Goal: Navigation & Orientation: Find specific page/section

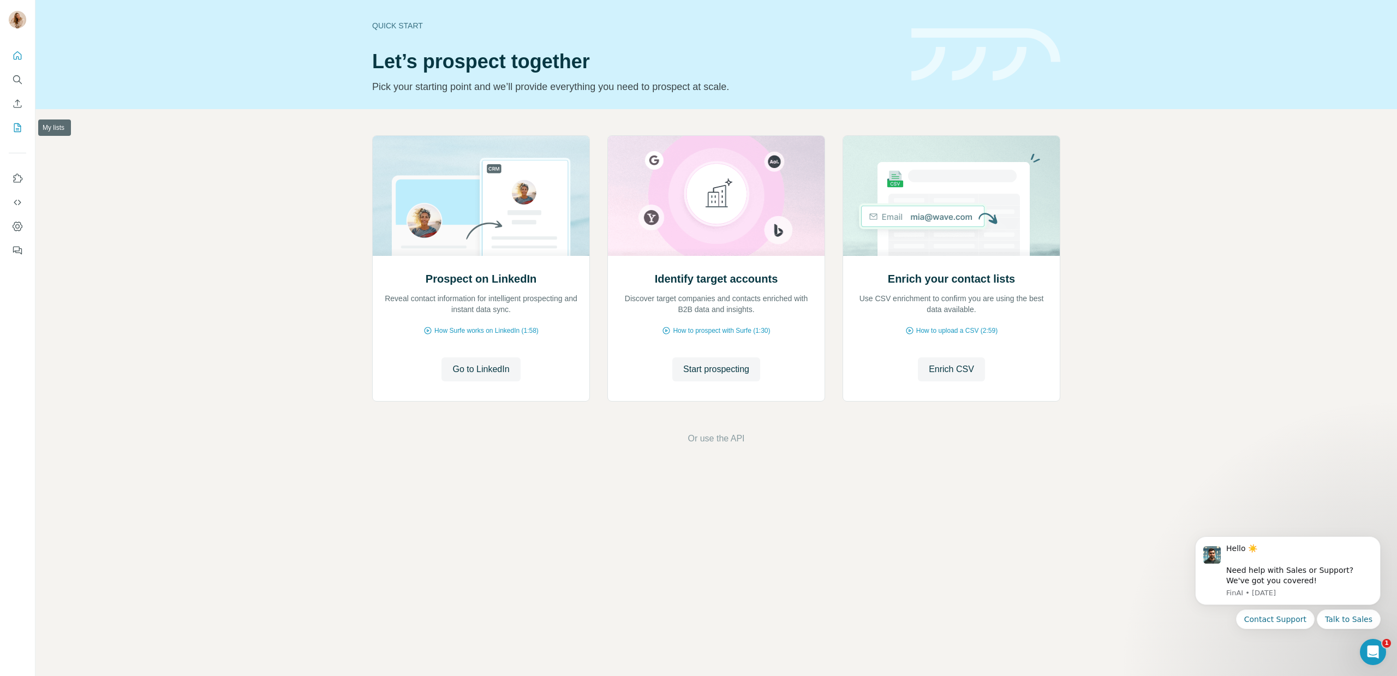
click at [20, 130] on icon "My lists" at bounding box center [17, 127] width 7 height 9
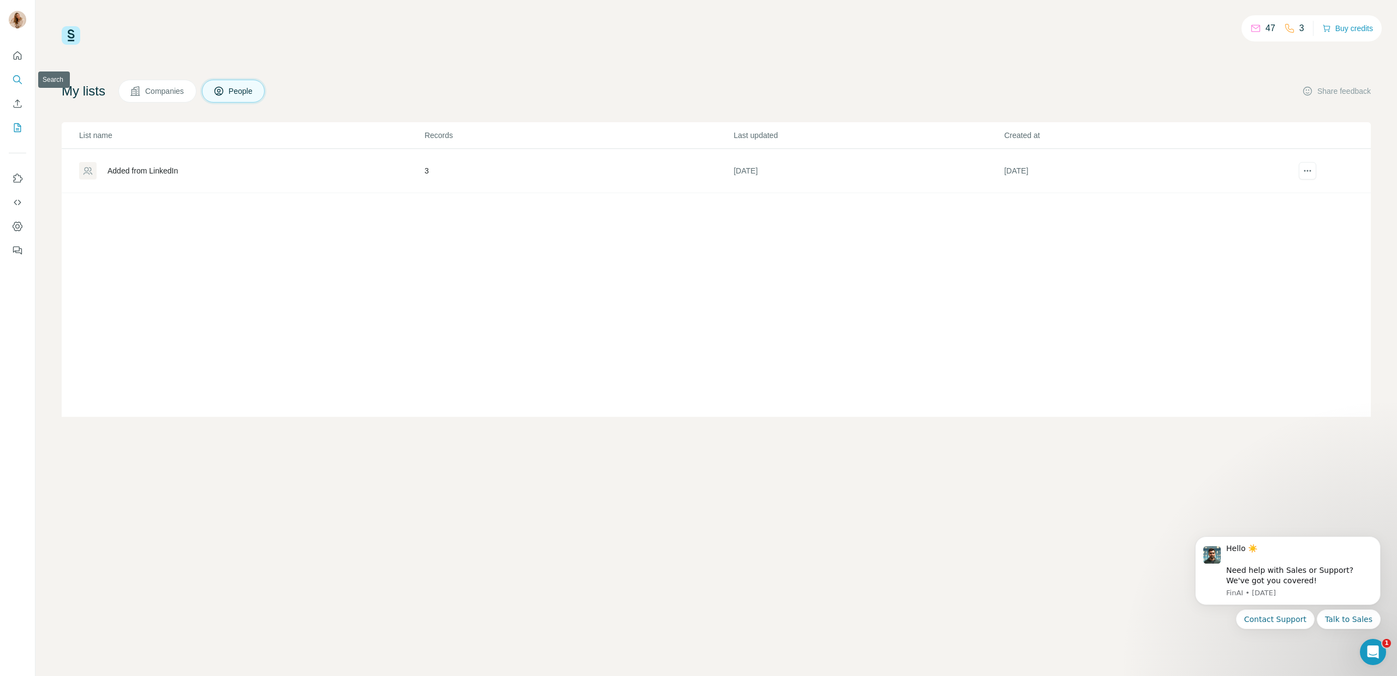
click at [20, 85] on icon "Search" at bounding box center [17, 79] width 11 height 11
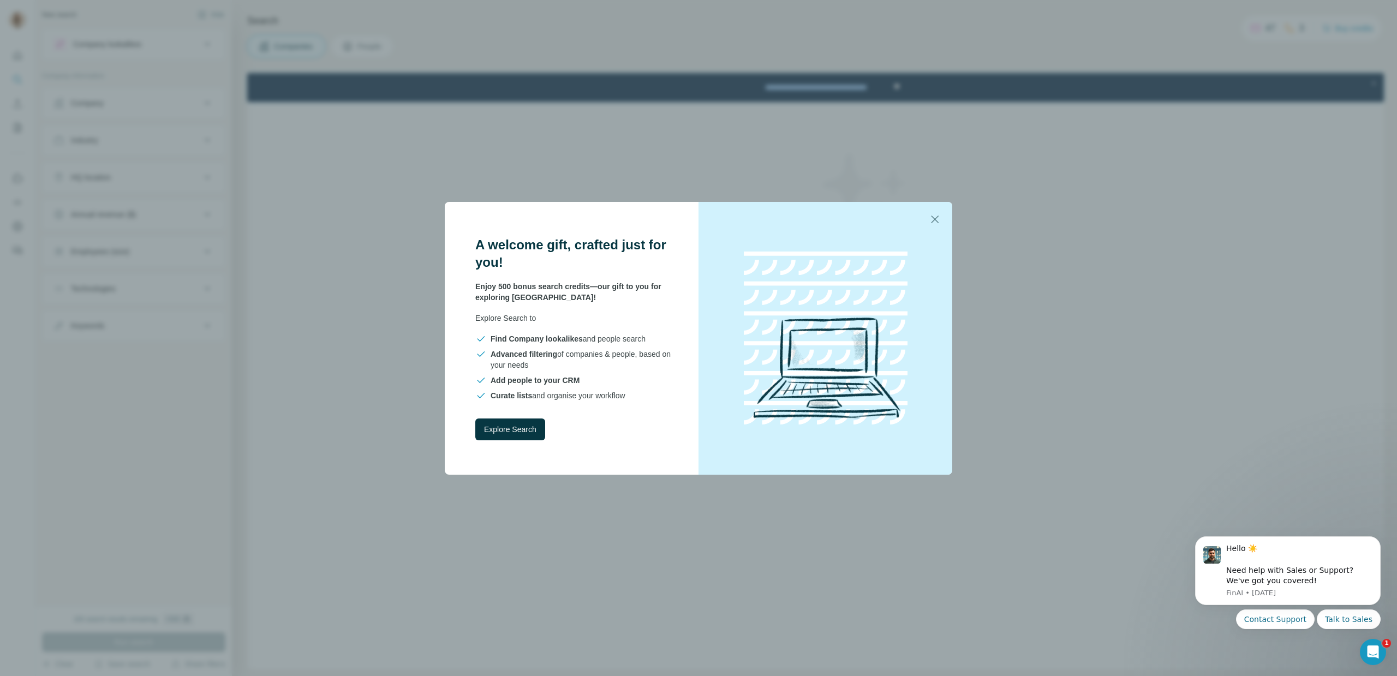
click at [289, 165] on div "A welcome gift, crafted just for you! Enjoy 500 bonus search credits—our gift t…" at bounding box center [698, 338] width 1397 height 676
click at [936, 221] on icon "button" at bounding box center [935, 220] width 8 height 8
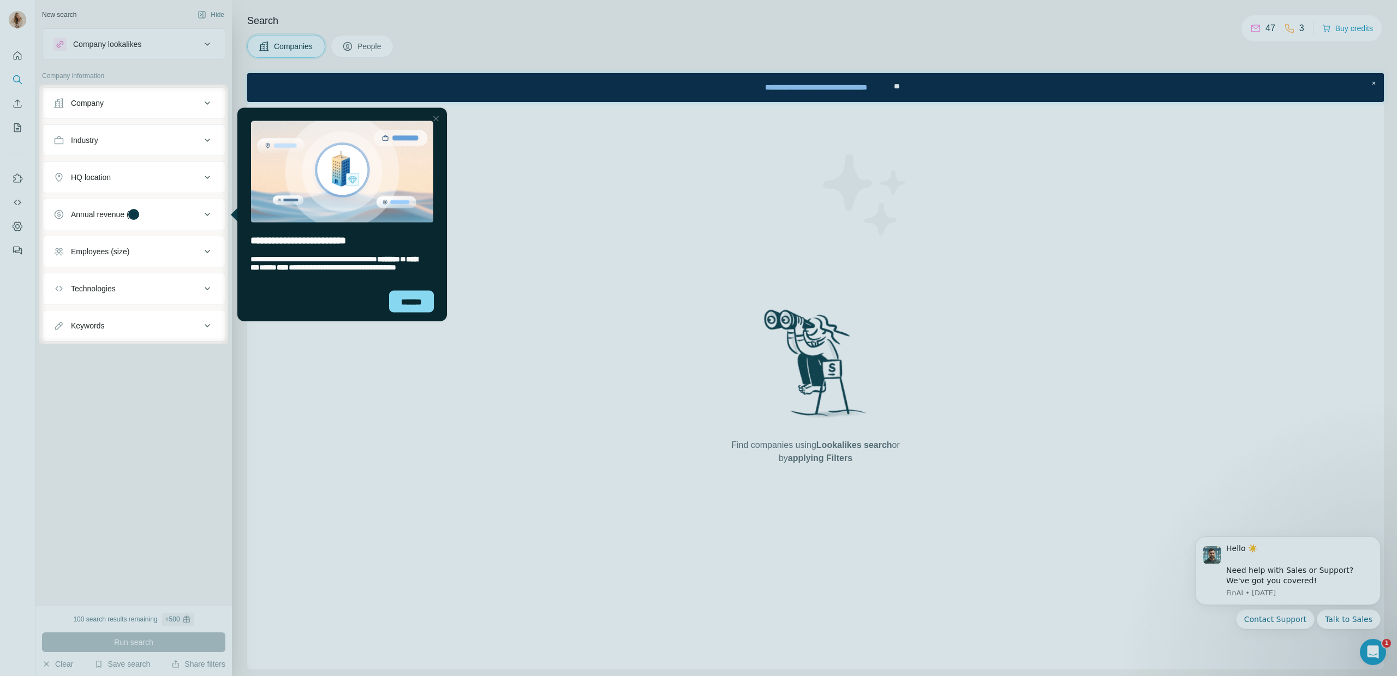
click at [21, 103] on div at bounding box center [19, 215] width 39 height 260
click at [437, 117] on div "Close Step" at bounding box center [435, 118] width 13 height 13
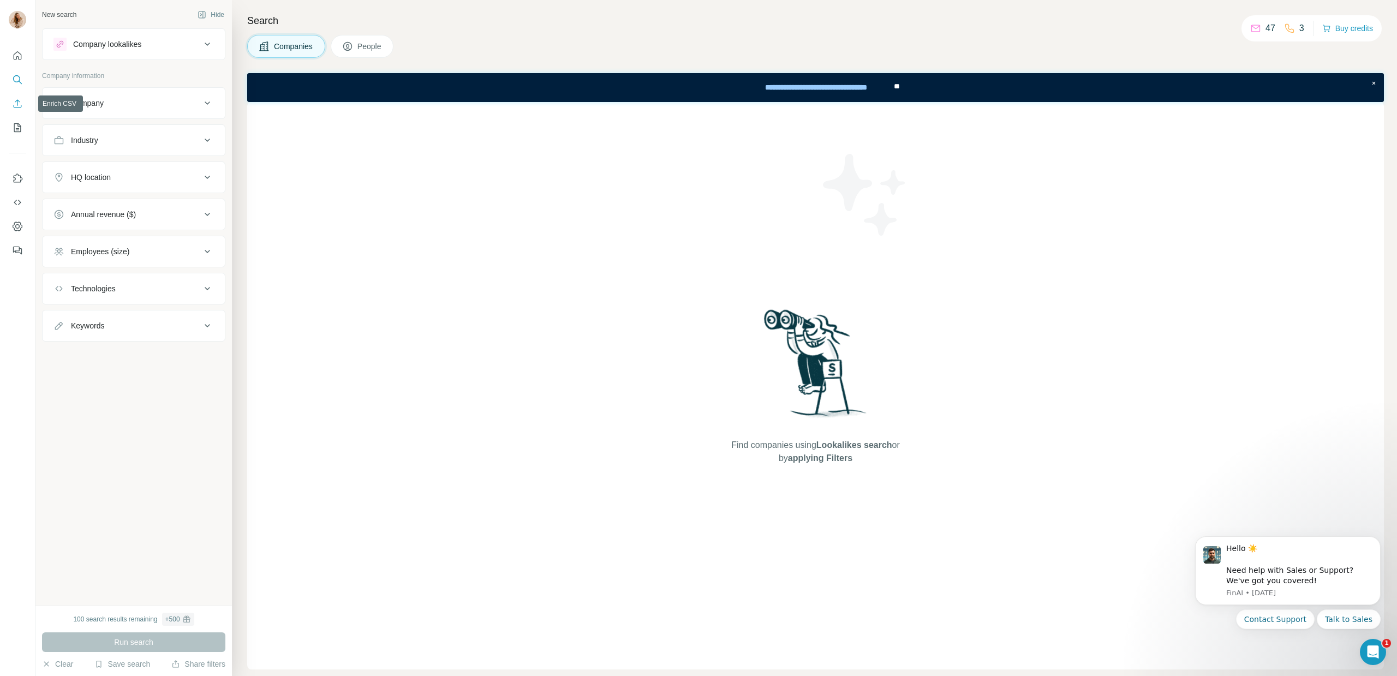
click at [12, 103] on icon "Enrich CSV" at bounding box center [17, 103] width 11 height 11
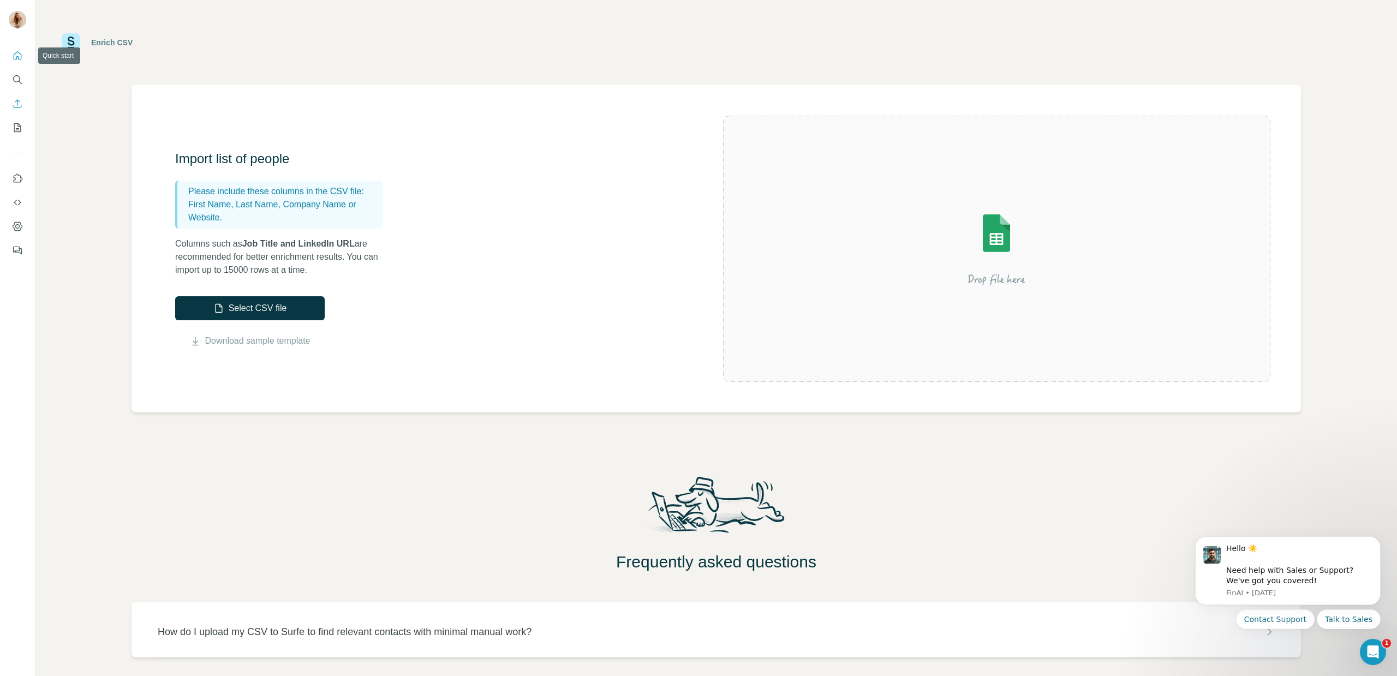
click at [16, 58] on icon "Quick start" at bounding box center [18, 55] width 8 height 8
